Goal: Task Accomplishment & Management: Manage account settings

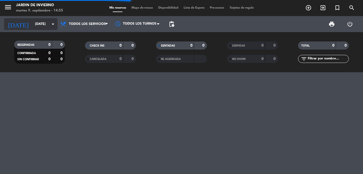
click at [52, 24] on icon "arrow_drop_down" at bounding box center [53, 24] width 6 height 6
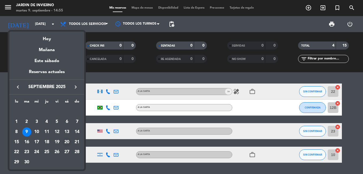
click at [67, 142] on div "20" at bounding box center [66, 141] width 9 height 9
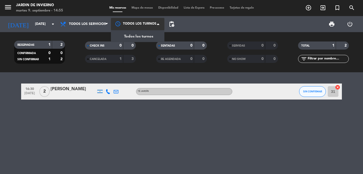
click at [159, 24] on span at bounding box center [159, 23] width 5 height 5
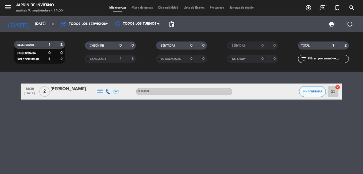
click at [176, 24] on span "pending_actions" at bounding box center [171, 24] width 11 height 11
click at [173, 24] on span "pending_actions" at bounding box center [171, 24] width 6 height 6
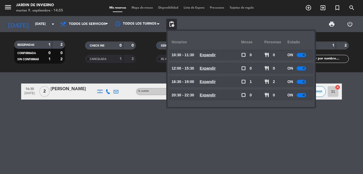
click at [304, 69] on div at bounding box center [300, 68] width 9 height 4
click at [303, 82] on span at bounding box center [303, 81] width 2 height 2
click at [271, 113] on div "16:30 [DATE] 2 [PERSON_NAME] TÉ JARDÍN SIN CONFIRMAR 31 cancel" at bounding box center [181, 122] width 363 height 101
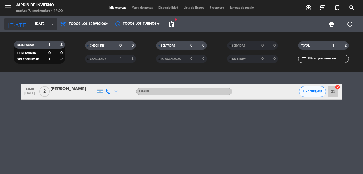
click at [51, 26] on icon "arrow_drop_down" at bounding box center [53, 24] width 6 height 6
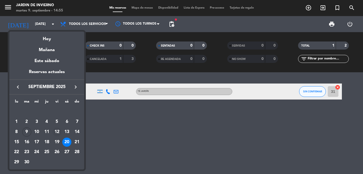
click at [59, 130] on div "12" at bounding box center [56, 131] width 9 height 9
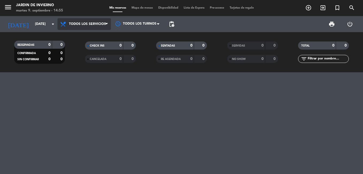
click at [106, 27] on span "Todos los servicios" at bounding box center [83, 24] width 53 height 12
click at [98, 34] on div "menu JARDIN DE INVIERNO [DATE] 9. septiembre - 14:55 Mis reservas Mapa de mesas…" at bounding box center [181, 36] width 363 height 72
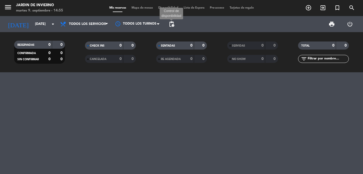
click at [173, 25] on span "pending_actions" at bounding box center [171, 24] width 6 height 6
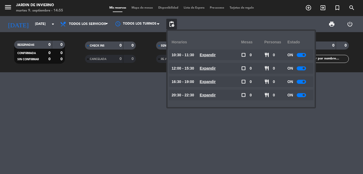
click at [137, 93] on div at bounding box center [181, 122] width 363 height 101
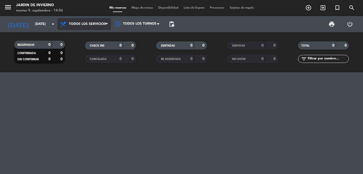
click at [109, 29] on span "Todos los servicios" at bounding box center [83, 24] width 53 height 12
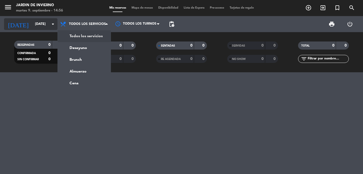
click at [54, 25] on icon "arrow_drop_down" at bounding box center [53, 24] width 6 height 6
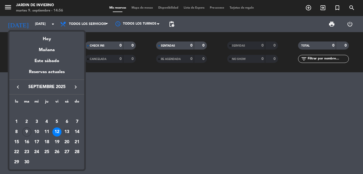
click at [67, 130] on div "13" at bounding box center [66, 131] width 9 height 9
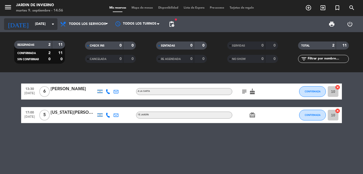
click at [55, 25] on icon "arrow_drop_down" at bounding box center [53, 24] width 6 height 6
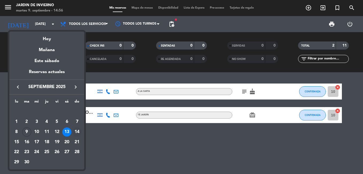
click at [80, 132] on div "14" at bounding box center [76, 131] width 9 height 9
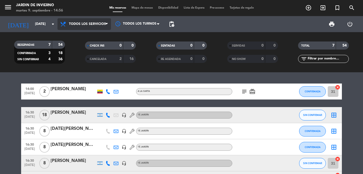
click at [108, 27] on span "Todos los servicios" at bounding box center [83, 24] width 53 height 12
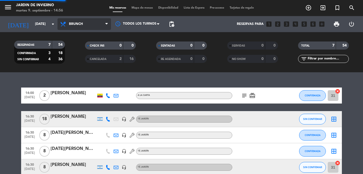
click at [99, 61] on div "menu JARDIN DE INVIERNO [DATE] 9. septiembre - 14:56 Mis reservas Mapa de mesas…" at bounding box center [181, 36] width 363 height 72
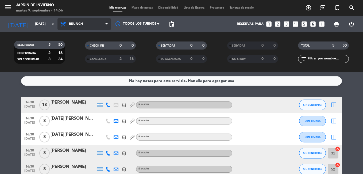
click at [108, 23] on icon at bounding box center [106, 24] width 2 height 4
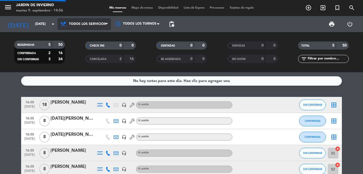
click at [98, 37] on div "menu JARDIN DE INVIERNO [DATE] 9. septiembre - 14:56 Mis reservas Mapa de mesas…" at bounding box center [181, 36] width 363 height 72
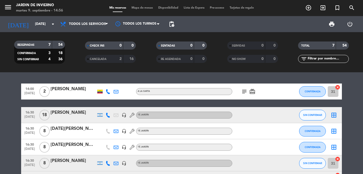
click at [171, 27] on span "pending_actions" at bounding box center [171, 24] width 11 height 11
click at [172, 25] on span "pending_actions" at bounding box center [171, 24] width 6 height 6
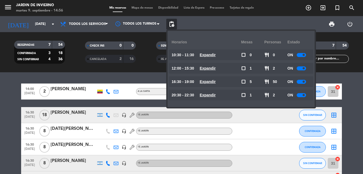
click at [300, 82] on div at bounding box center [300, 82] width 9 height 4
click at [337, 76] on div "14:00 [DATE] 2 [PERSON_NAME] A LA CARTA subject card_giftcard CONFIRMADA 31 can…" at bounding box center [181, 122] width 363 height 101
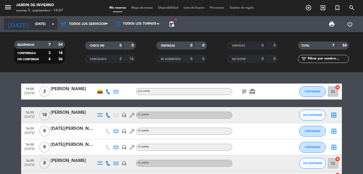
click at [49, 27] on input "[DATE]" at bounding box center [54, 23] width 45 height 9
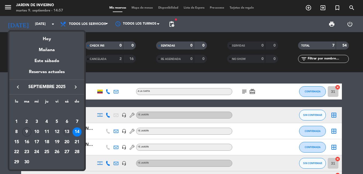
click at [65, 132] on div "13" at bounding box center [66, 131] width 9 height 9
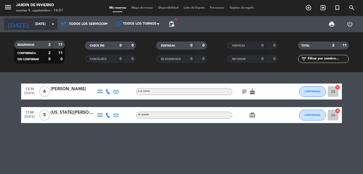
click at [54, 24] on icon "arrow_drop_down" at bounding box center [53, 24] width 6 height 6
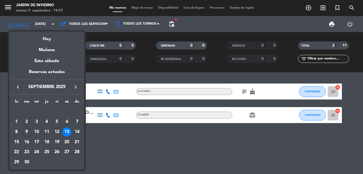
click at [57, 130] on div "12" at bounding box center [56, 131] width 9 height 9
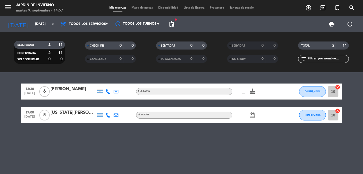
type input "[DATE]"
